Goal: Task Accomplishment & Management: Manage account settings

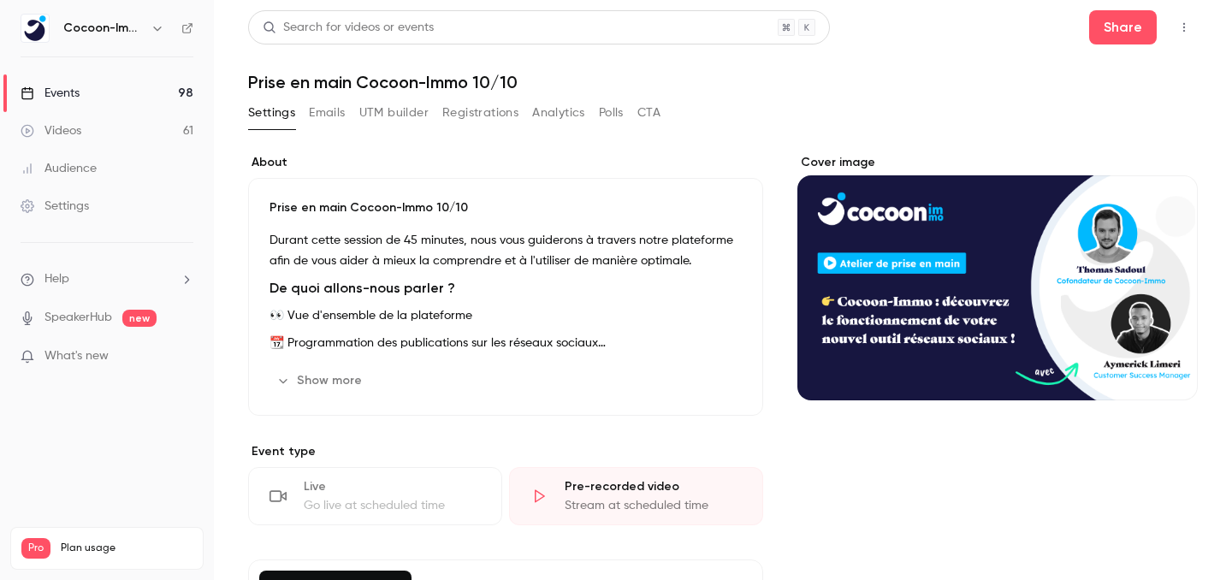
scroll to position [501, 0]
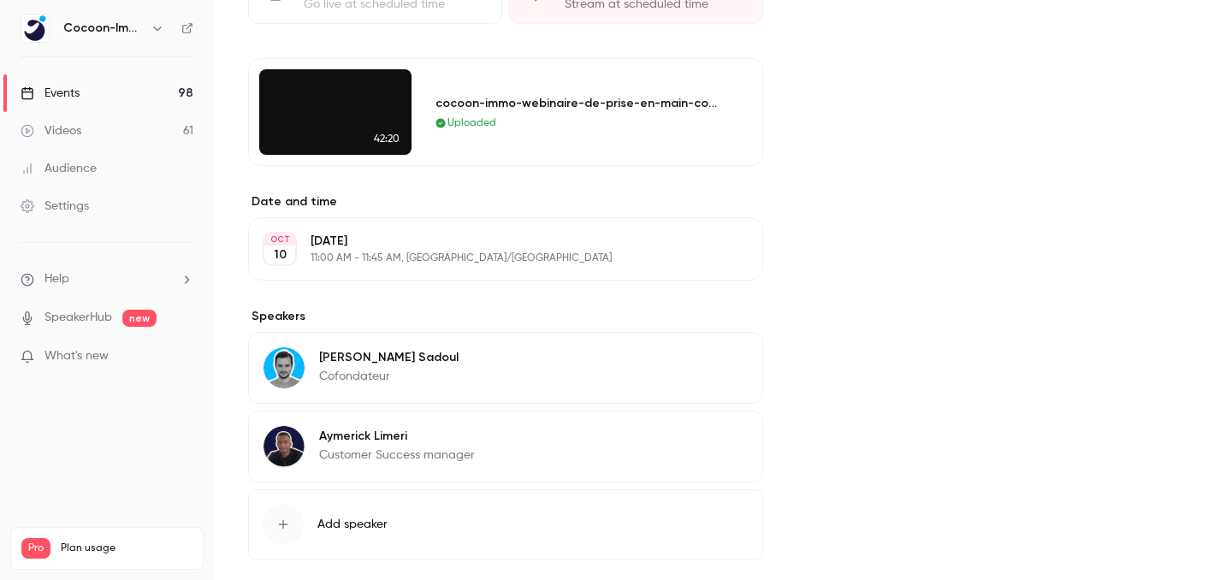
click at [151, 100] on link "Events 98" at bounding box center [107, 93] width 214 height 38
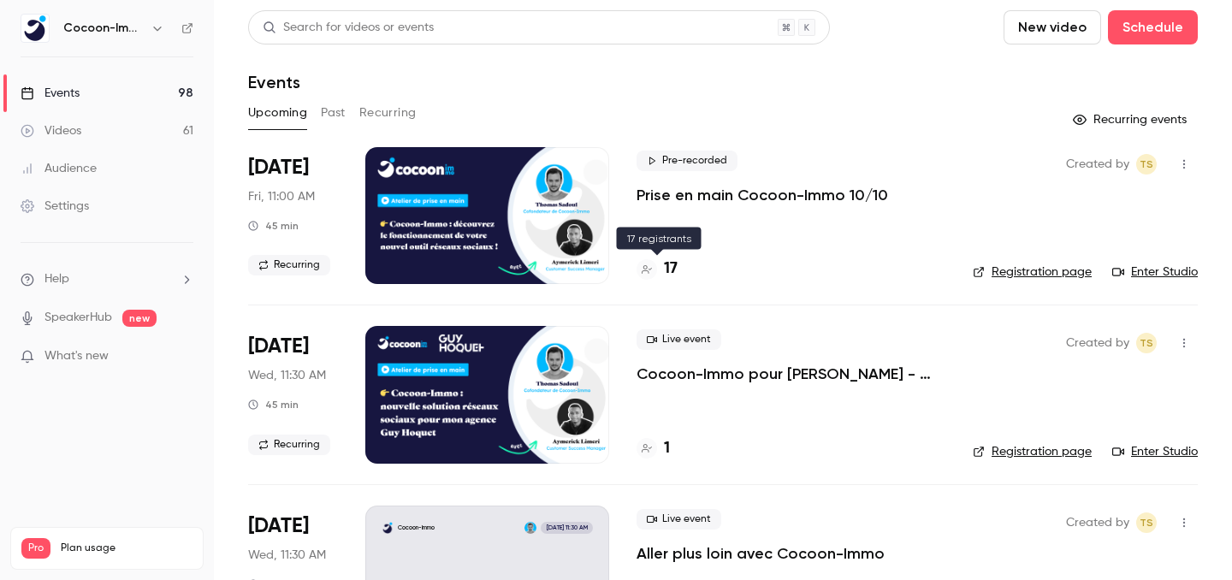
click at [669, 268] on h4 "17" at bounding box center [671, 269] width 14 height 23
click at [665, 274] on h4 "17" at bounding box center [671, 269] width 14 height 23
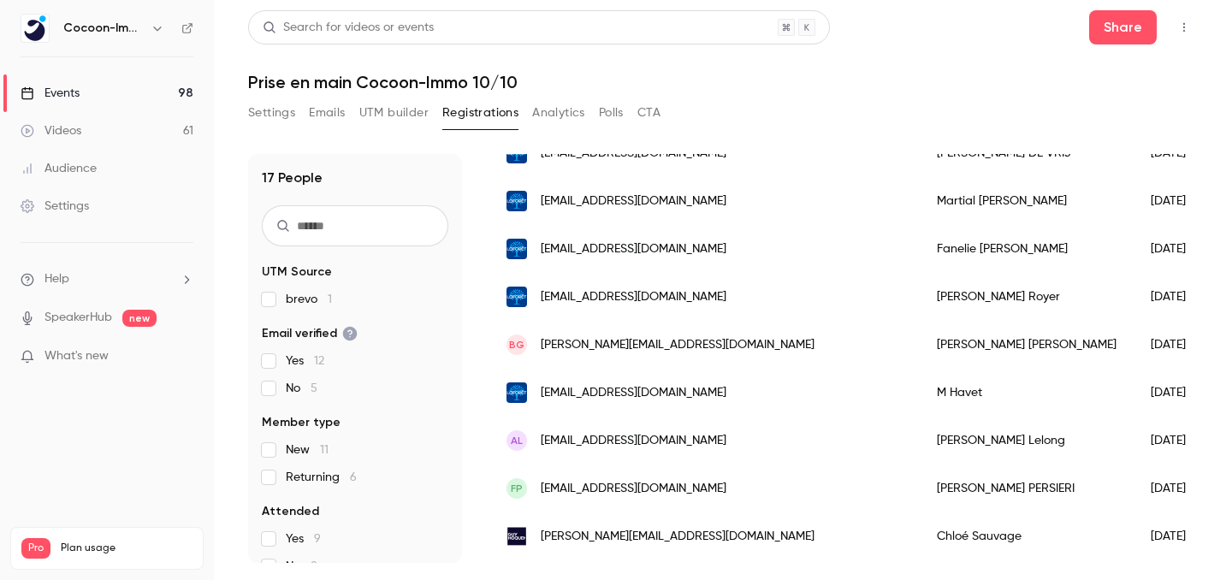
scroll to position [527, 0]
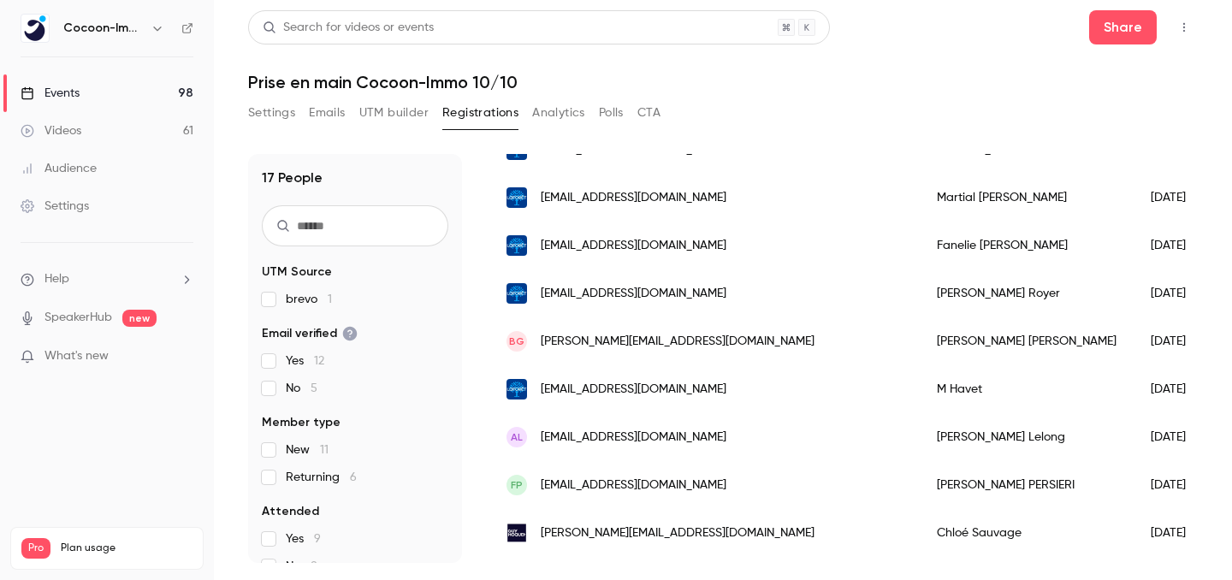
click at [163, 87] on link "Events 98" at bounding box center [107, 93] width 214 height 38
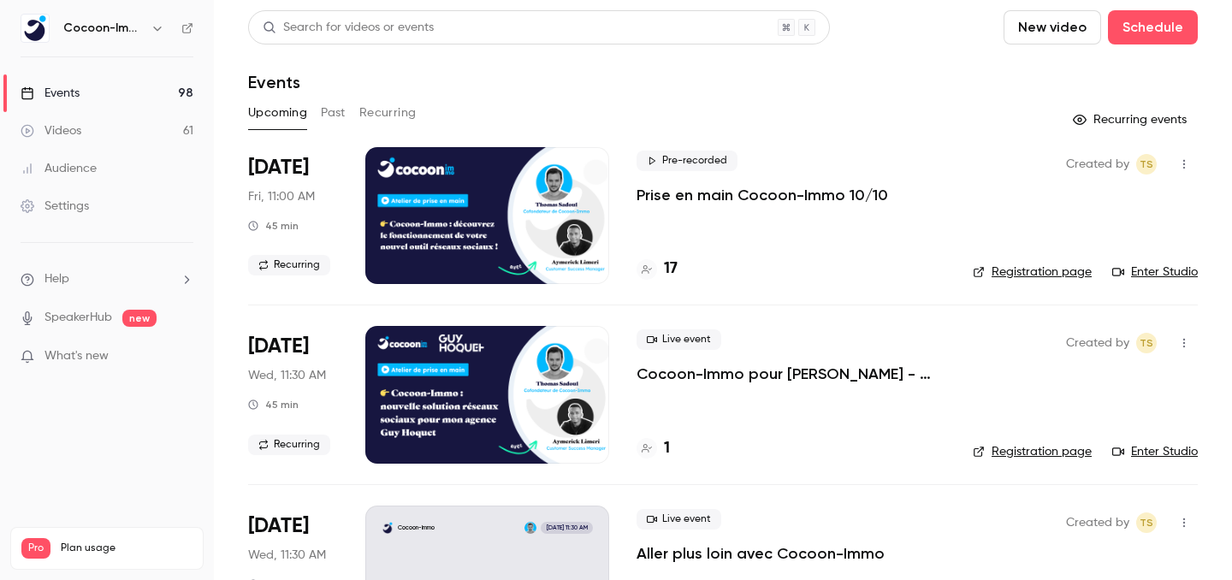
click at [1179, 269] on link "Enter Studio" at bounding box center [1155, 272] width 86 height 17
click at [661, 269] on div "17" at bounding box center [657, 269] width 41 height 23
click at [664, 269] on h4 "17" at bounding box center [671, 269] width 14 height 23
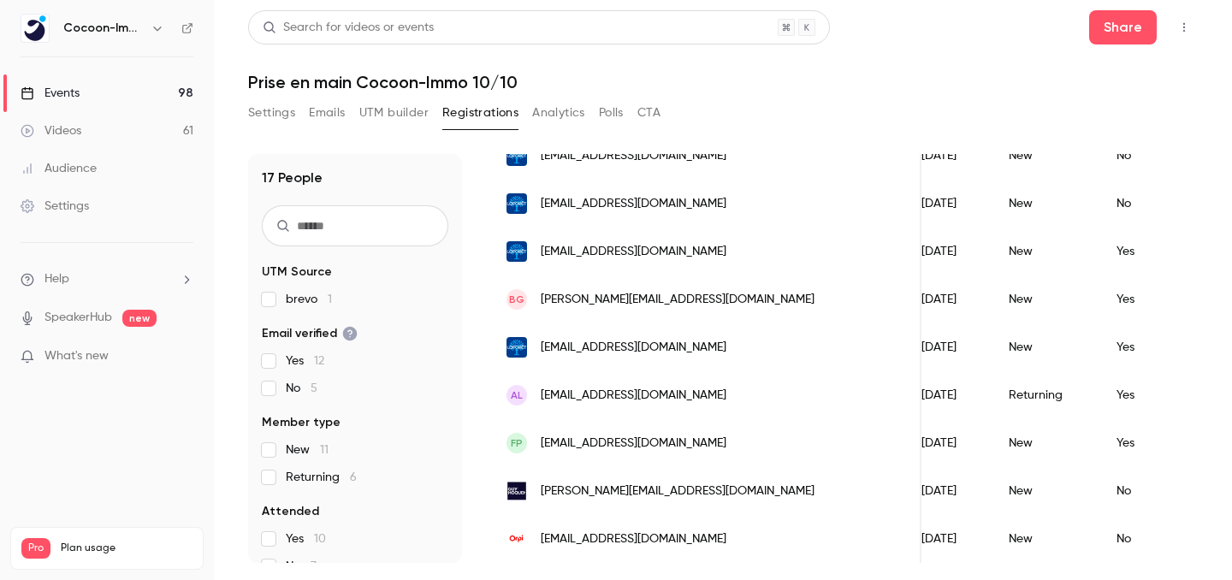
scroll to position [0, 232]
